Goal: Task Accomplishment & Management: Use online tool/utility

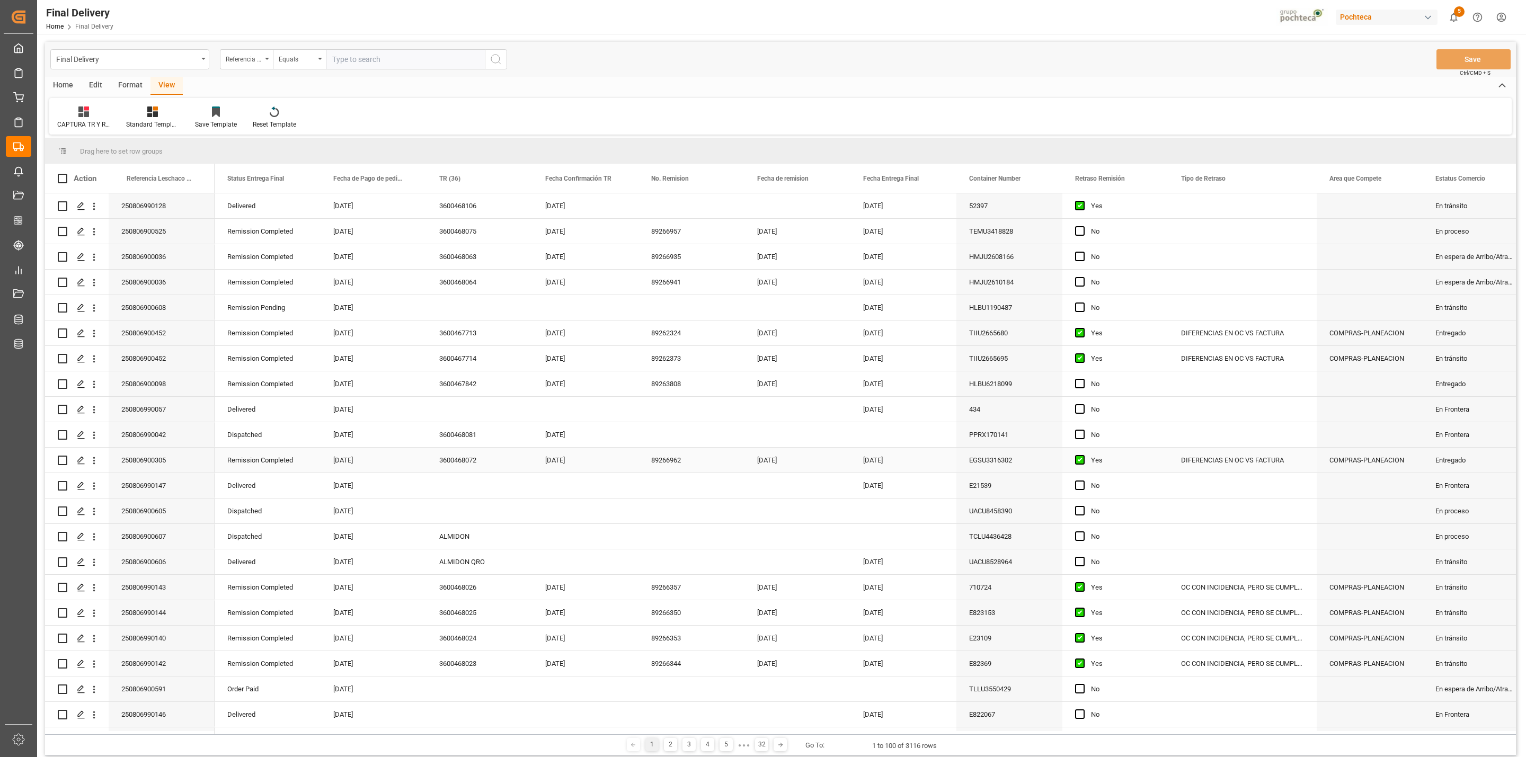
scroll to position [164, 0]
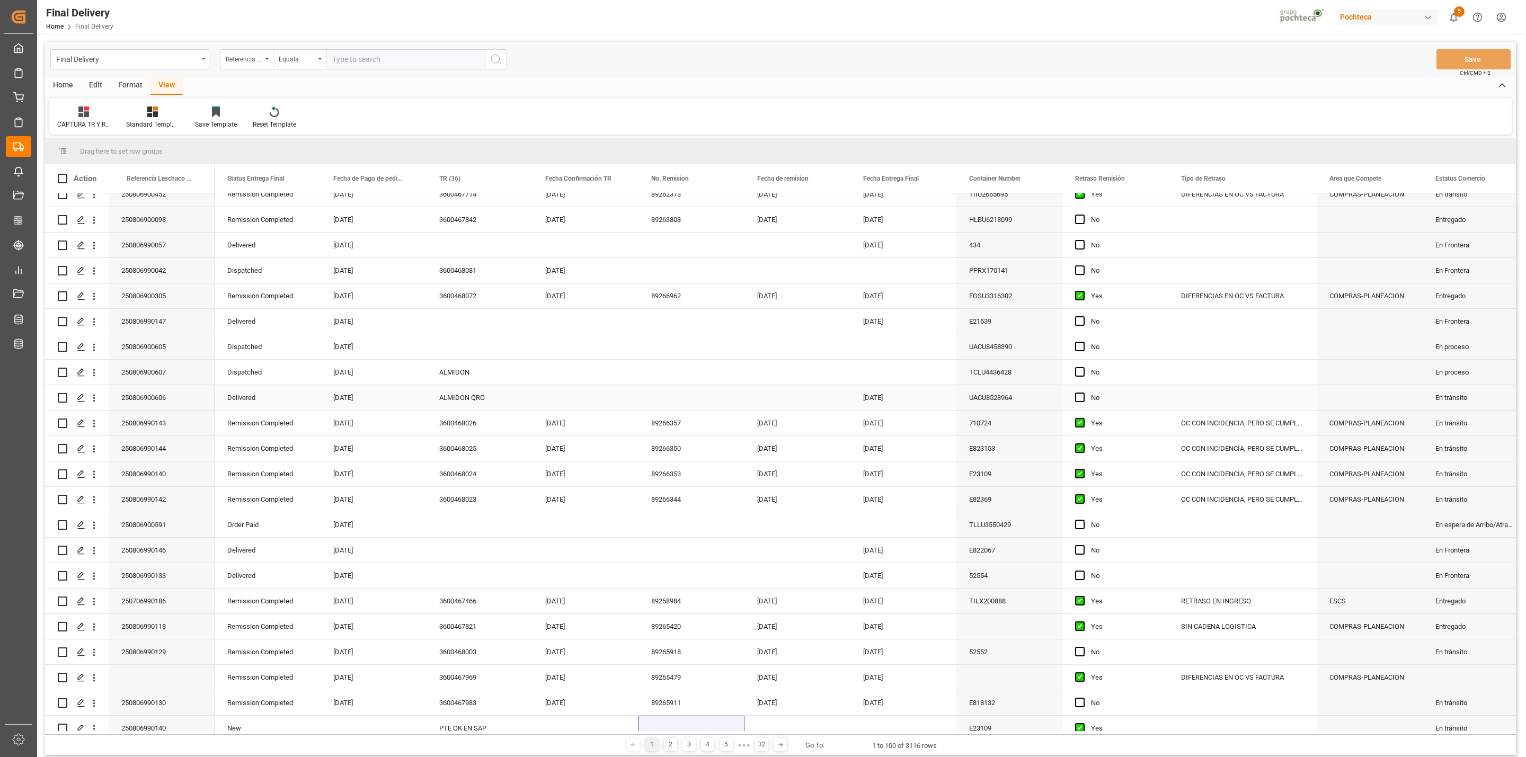
click at [457, 398] on div "ALMIDON QRO" at bounding box center [479, 397] width 106 height 25
click at [457, 398] on input "ALMIDON QRO" at bounding box center [479, 404] width 89 height 20
type input "ERROR EN CLAVE"
click at [480, 396] on div "ERROR EN CLAVE" at bounding box center [479, 397] width 106 height 25
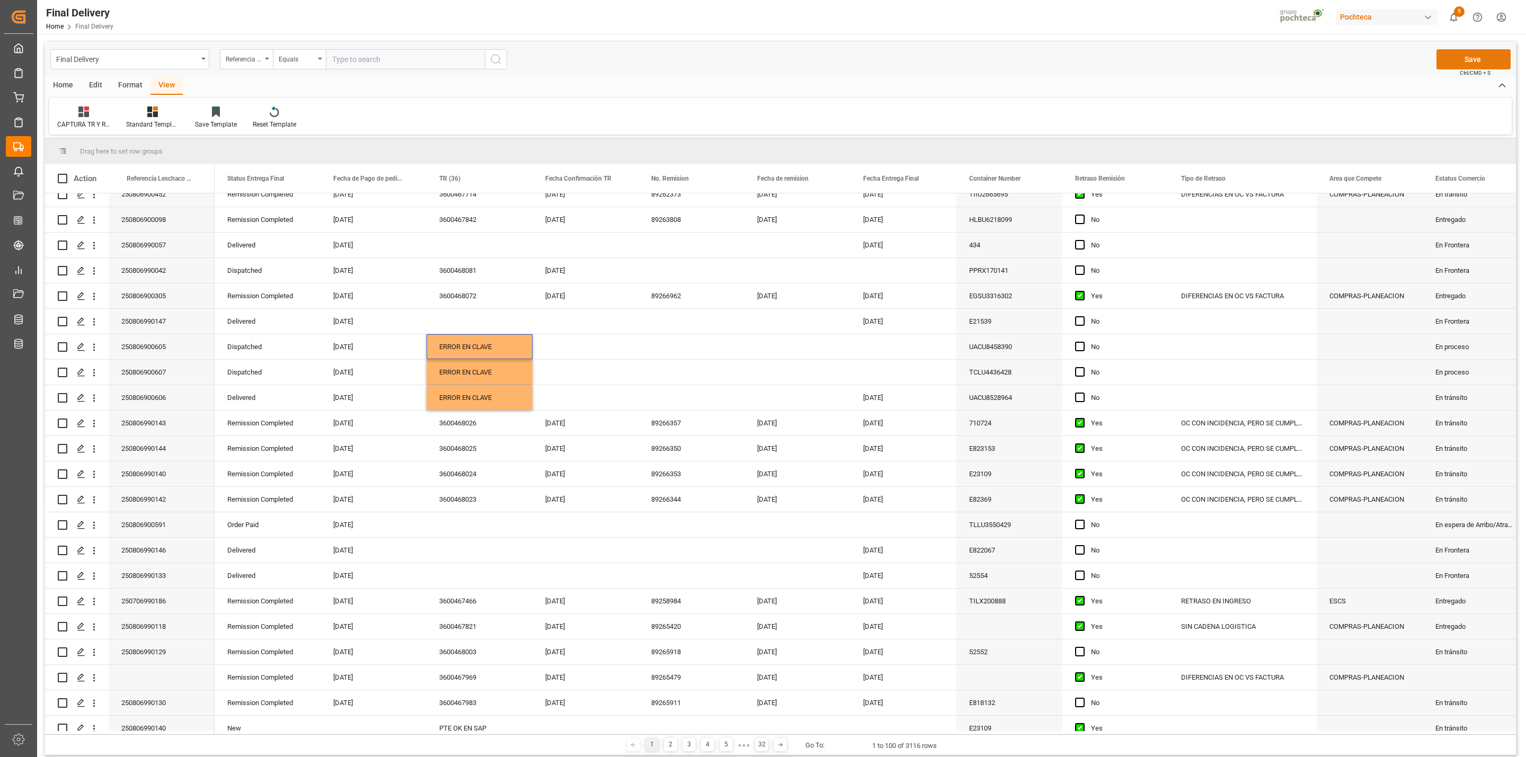
click at [1441, 64] on button "Save" at bounding box center [1473, 59] width 74 height 20
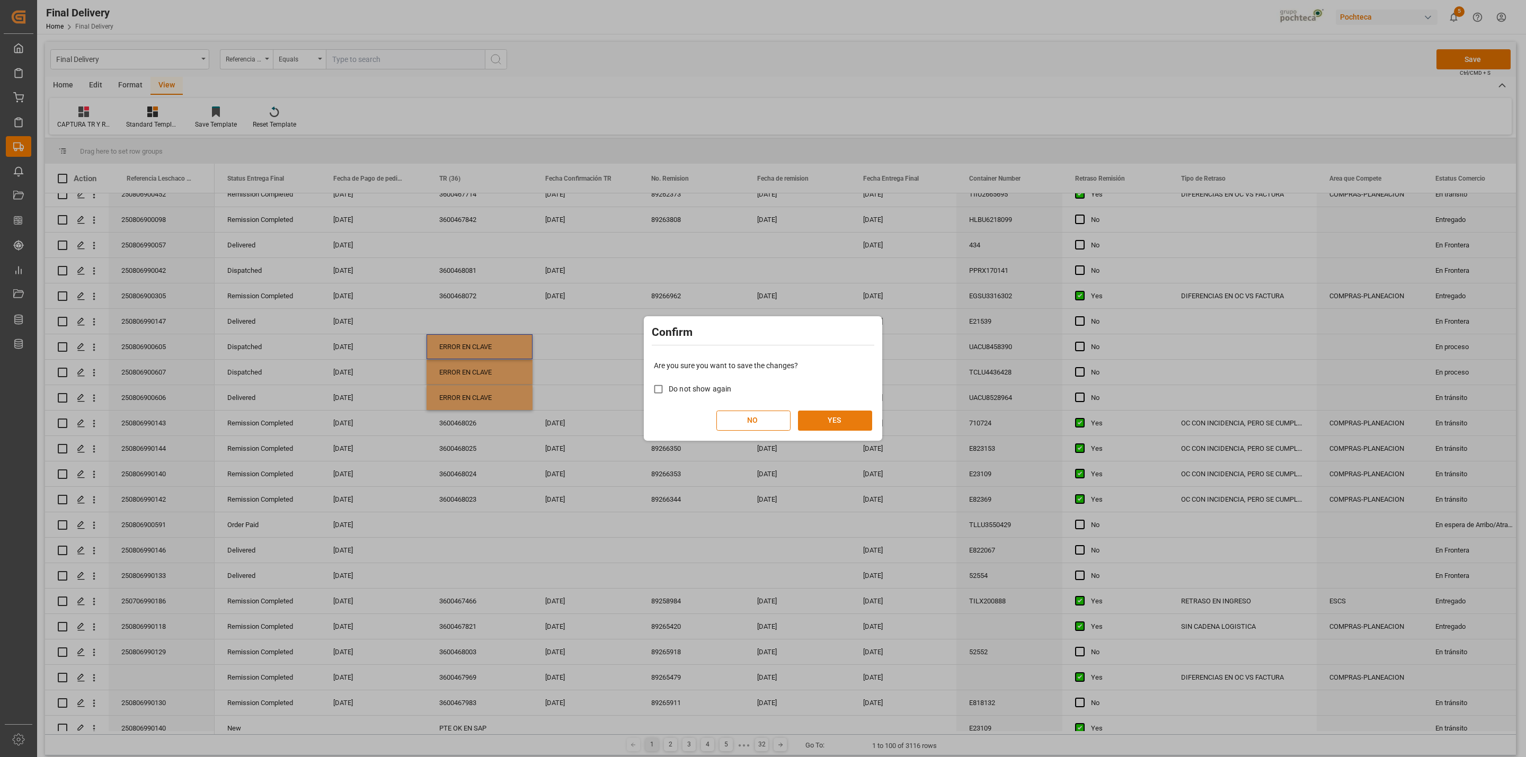
click at [841, 427] on button "YES" at bounding box center [835, 421] width 74 height 20
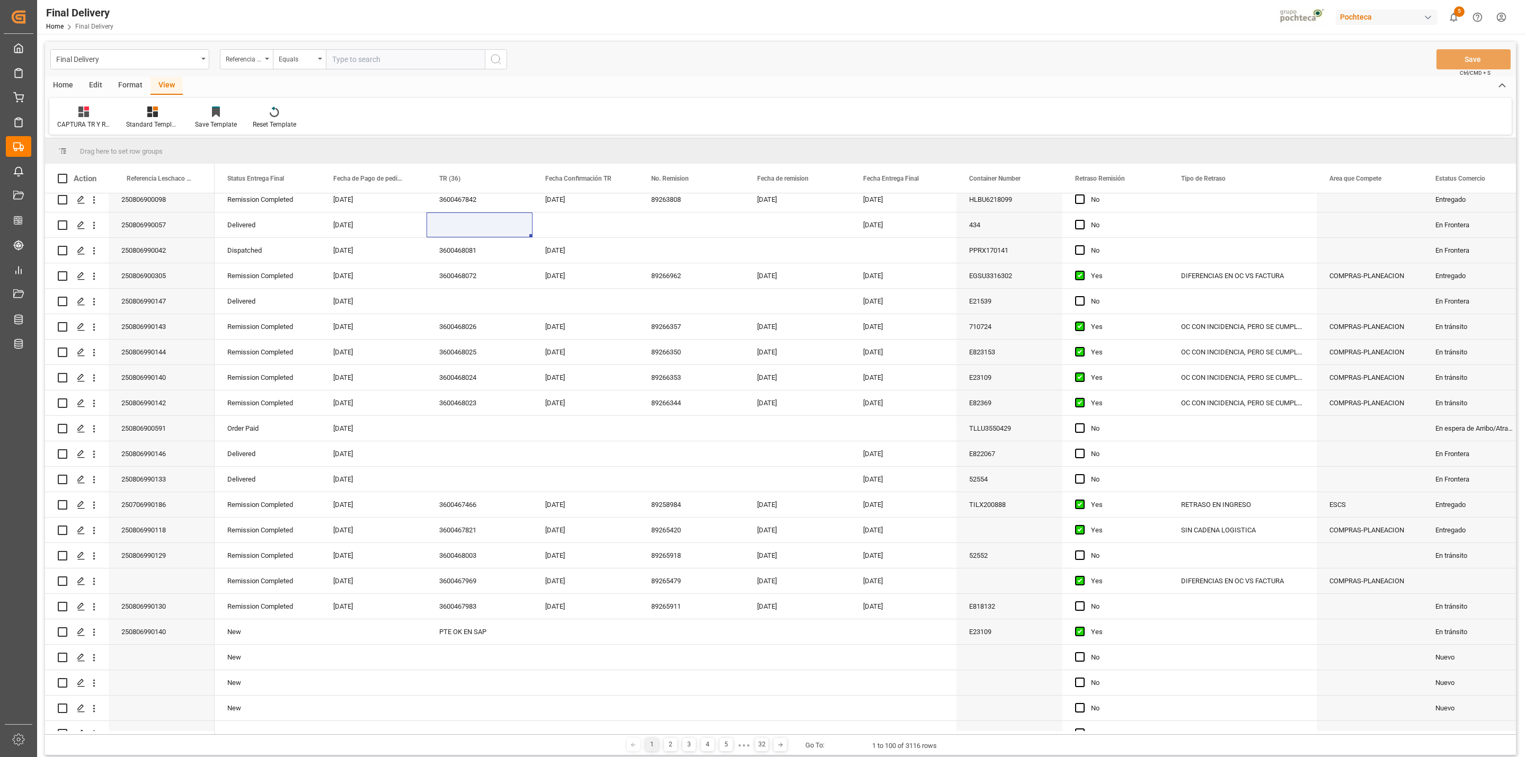
scroll to position [284, 0]
click at [467, 461] on div "Press SPACE to select this row." at bounding box center [479, 455] width 106 height 25
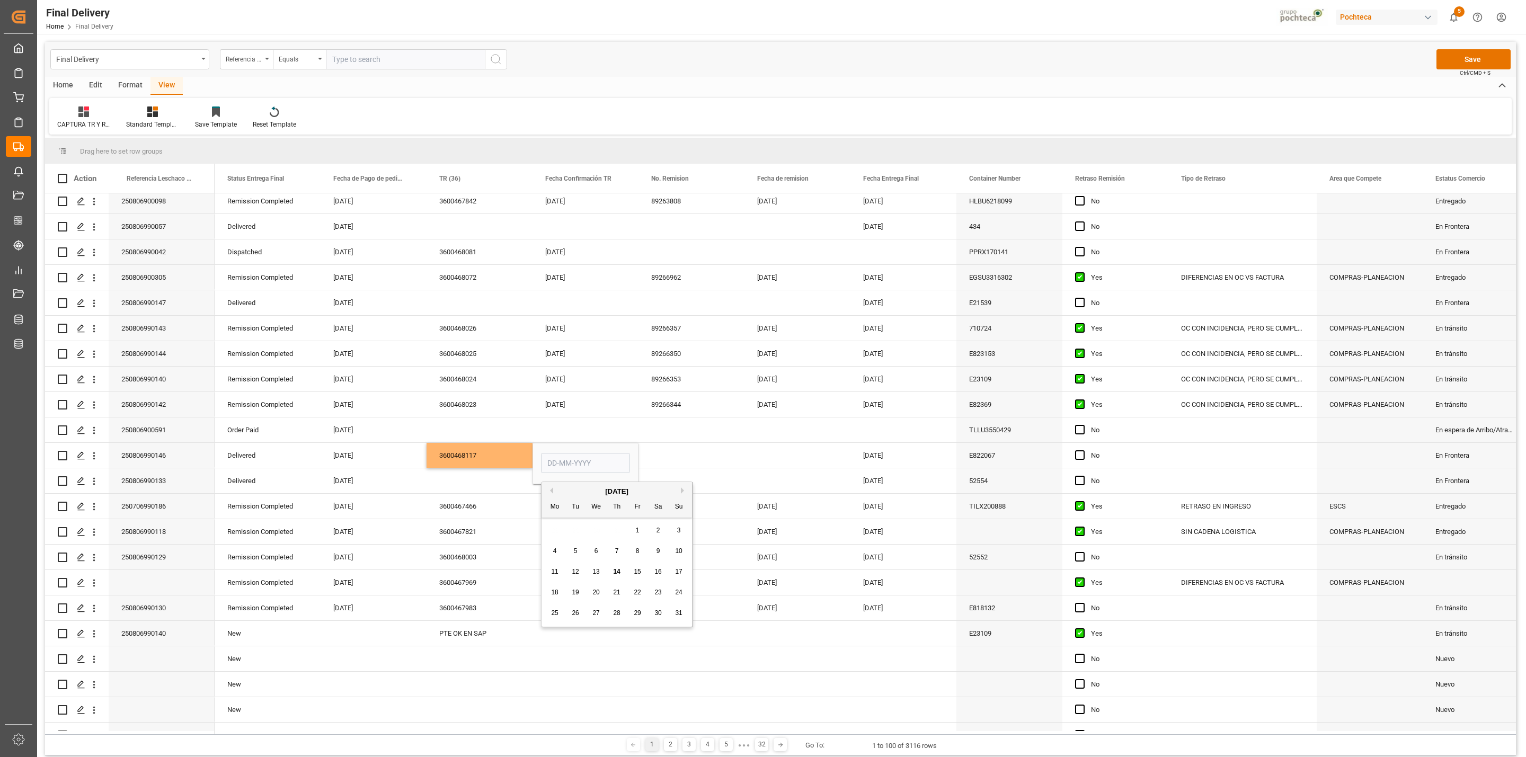
click at [613, 573] on span "14" at bounding box center [616, 571] width 7 height 7
type input "[DATE]"
click at [685, 461] on div "Press SPACE to select this row." at bounding box center [691, 455] width 106 height 25
click at [450, 221] on div "Press SPACE to select this row." at bounding box center [479, 226] width 106 height 25
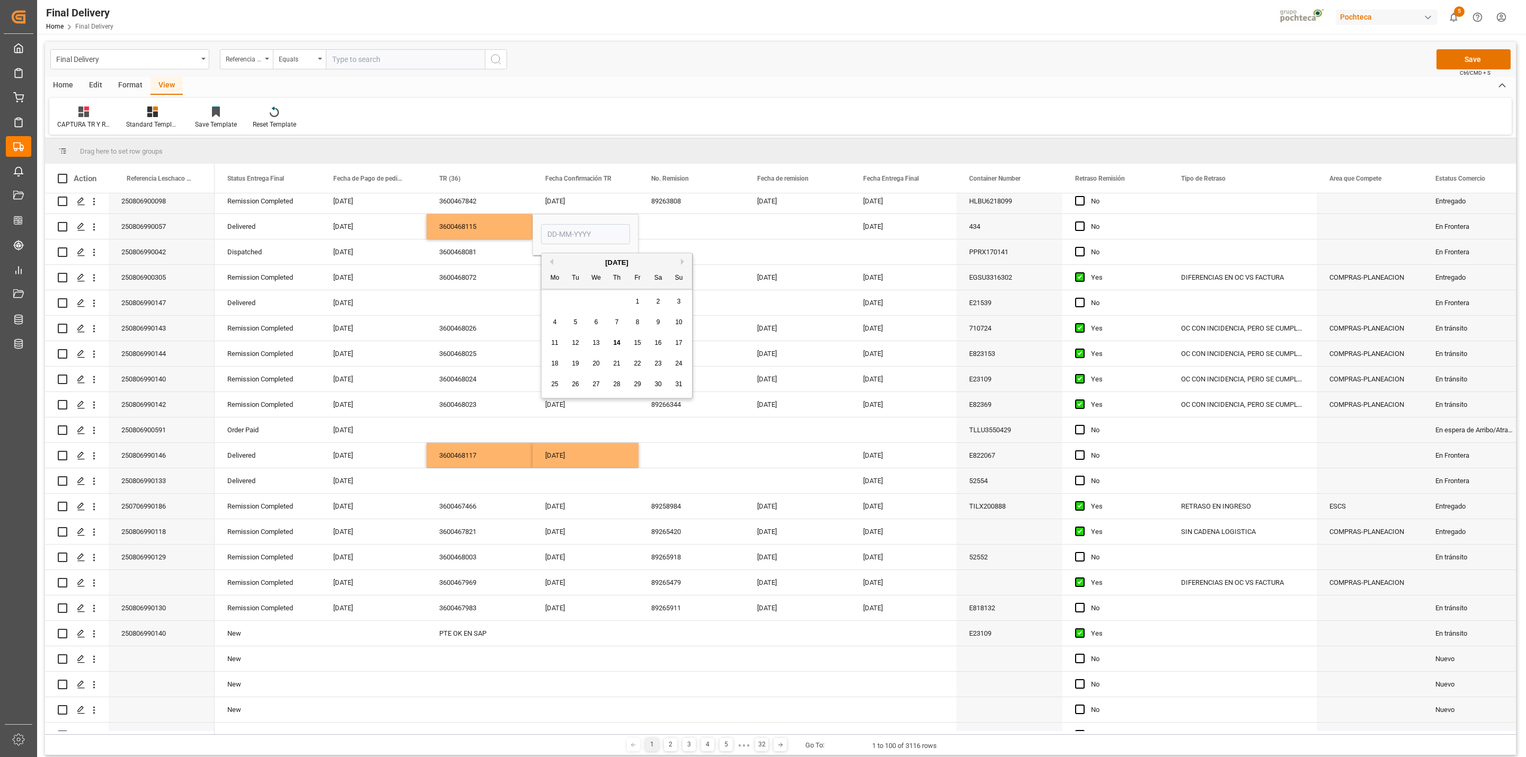
click at [613, 340] on span "14" at bounding box center [616, 342] width 7 height 7
type input "[DATE]"
click at [689, 234] on div "Press SPACE to select this row." at bounding box center [691, 226] width 106 height 25
click at [1459, 60] on button "Save" at bounding box center [1473, 59] width 74 height 20
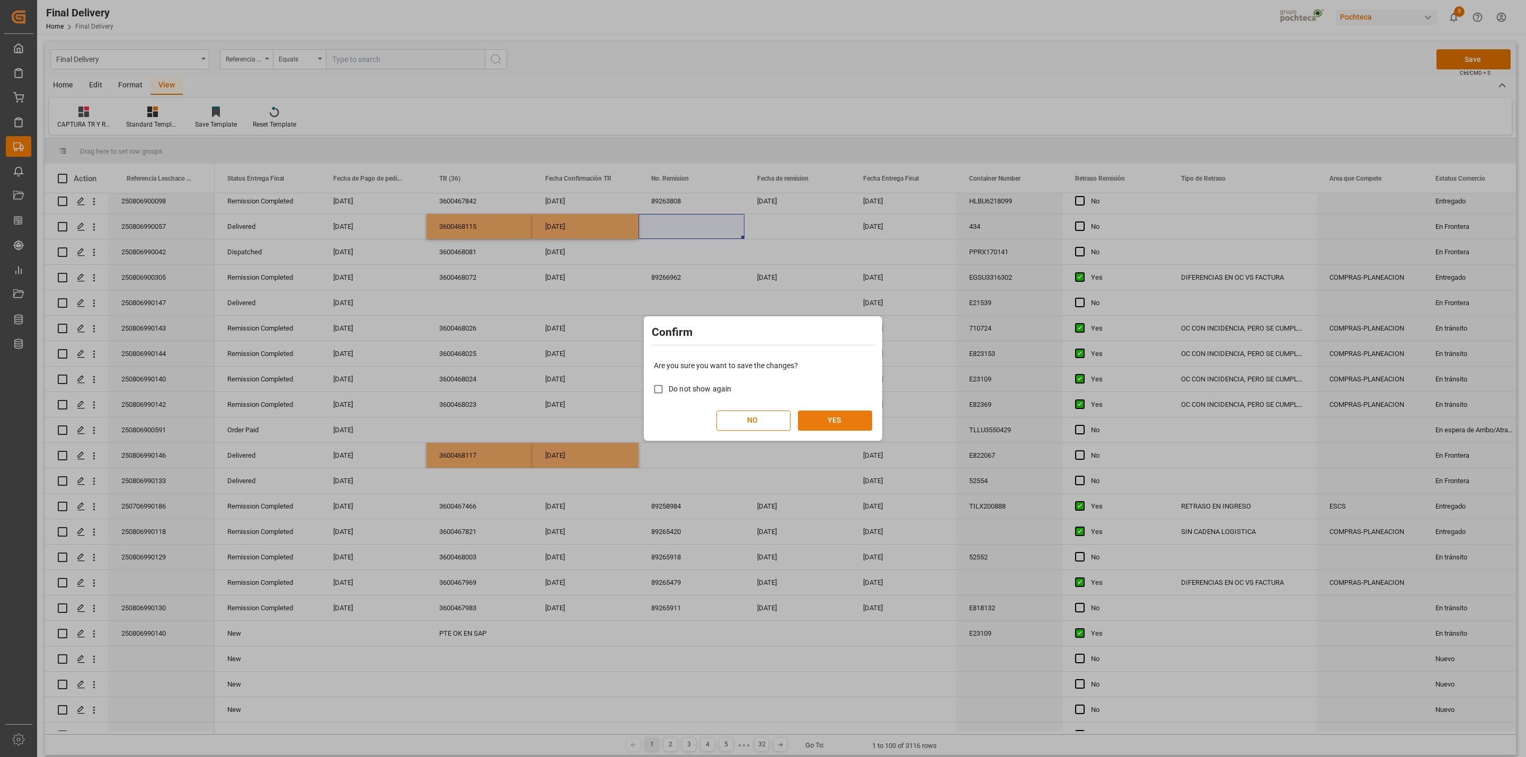
click at [833, 423] on button "YES" at bounding box center [835, 421] width 74 height 20
